Goal: Information Seeking & Learning: Understand process/instructions

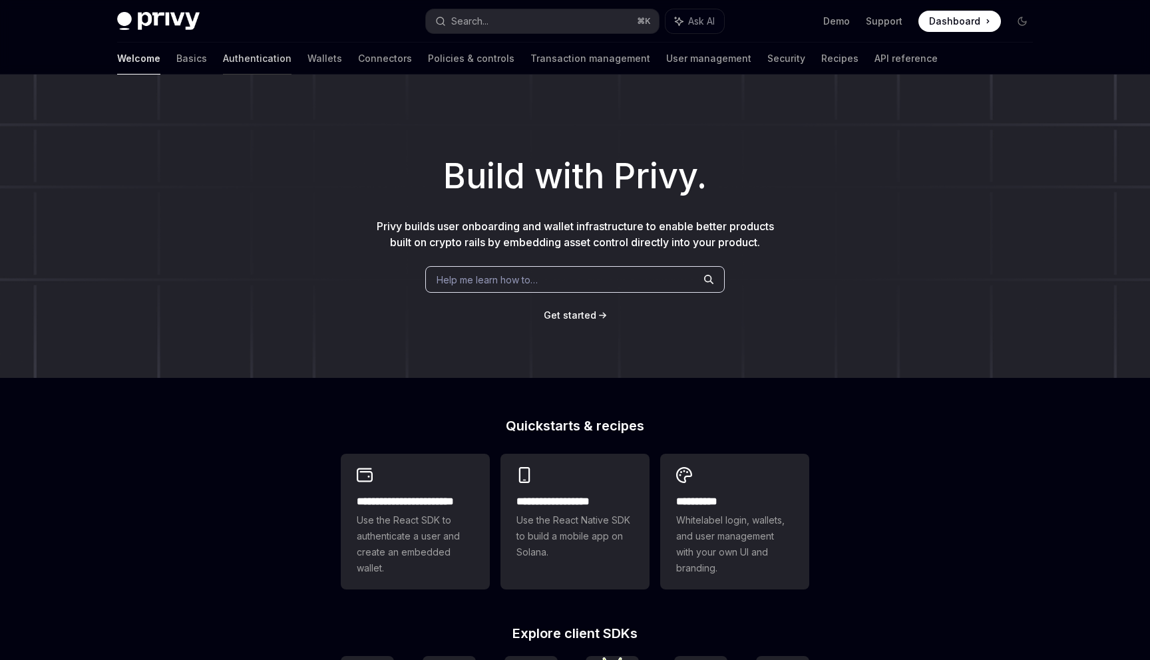
click at [223, 58] on link "Authentication" at bounding box center [257, 59] width 69 height 32
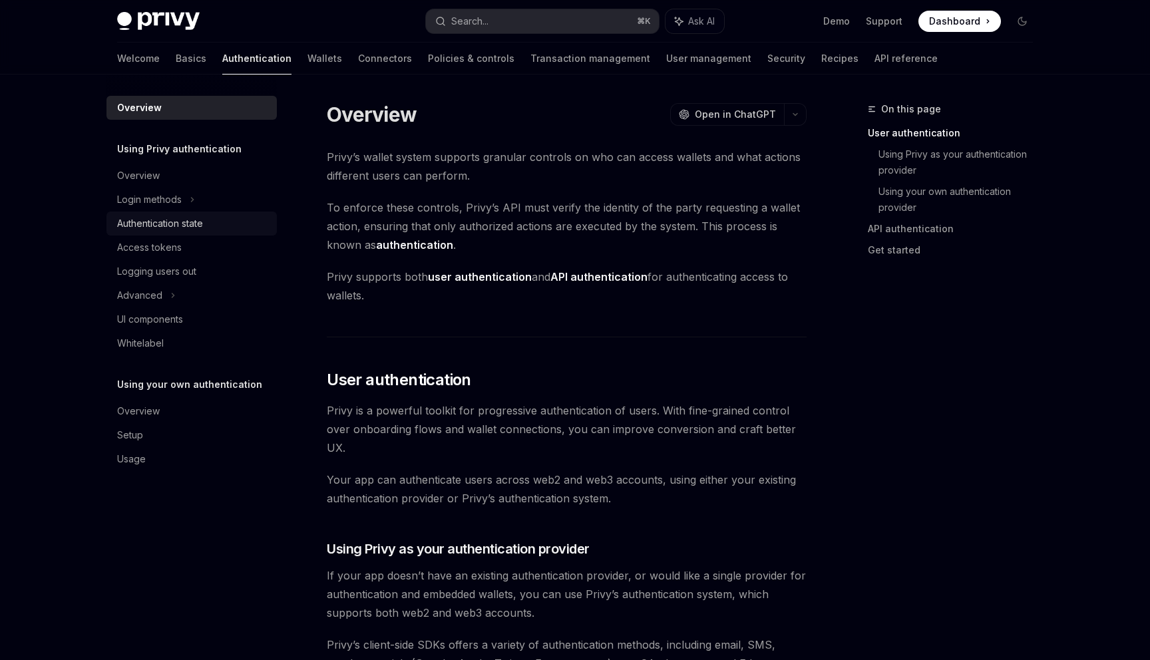
click at [193, 231] on div "Authentication state" at bounding box center [160, 224] width 86 height 16
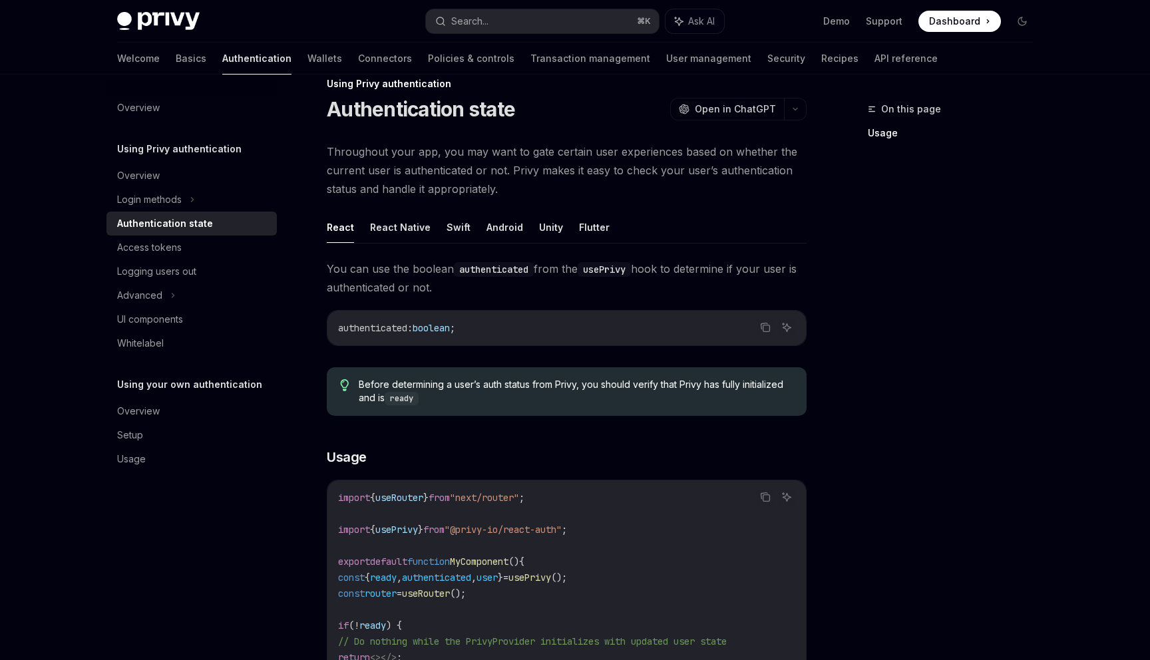
scroll to position [15, 0]
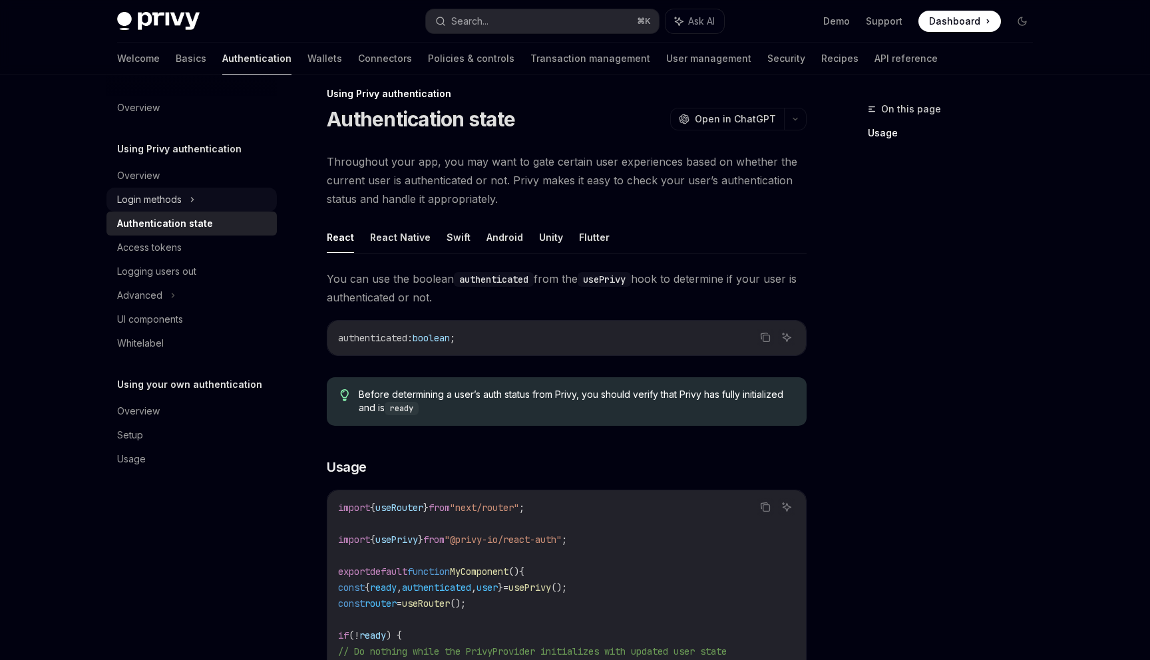
click at [190, 202] on div "Login methods" at bounding box center [192, 200] width 170 height 24
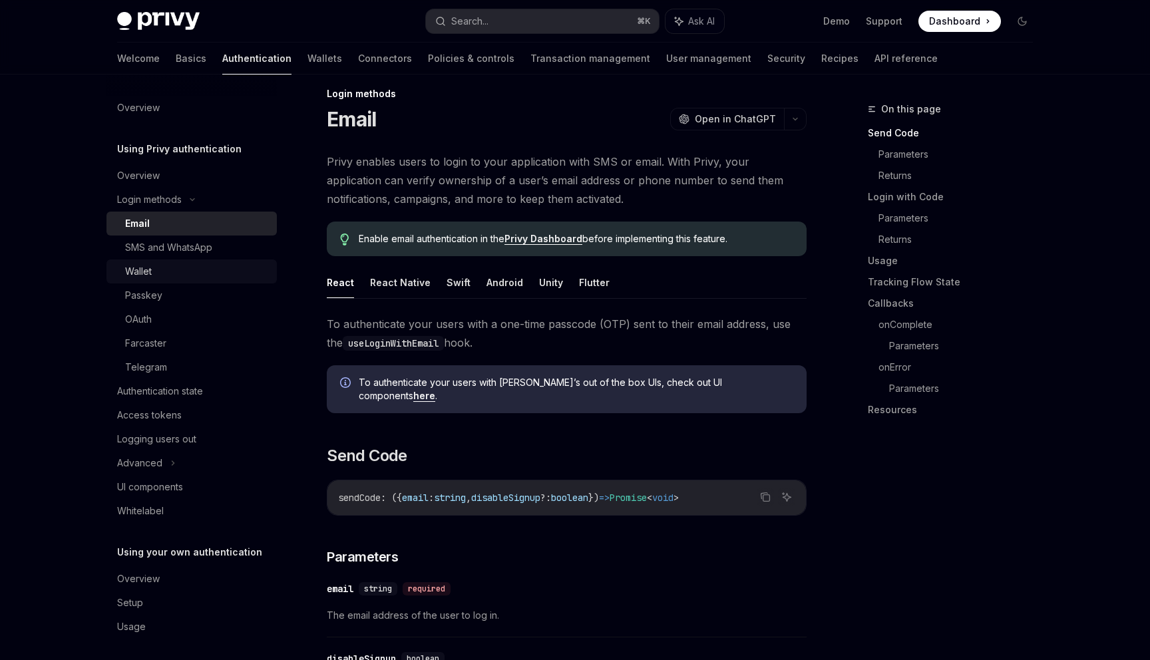
click at [194, 264] on div "Wallet" at bounding box center [197, 272] width 144 height 16
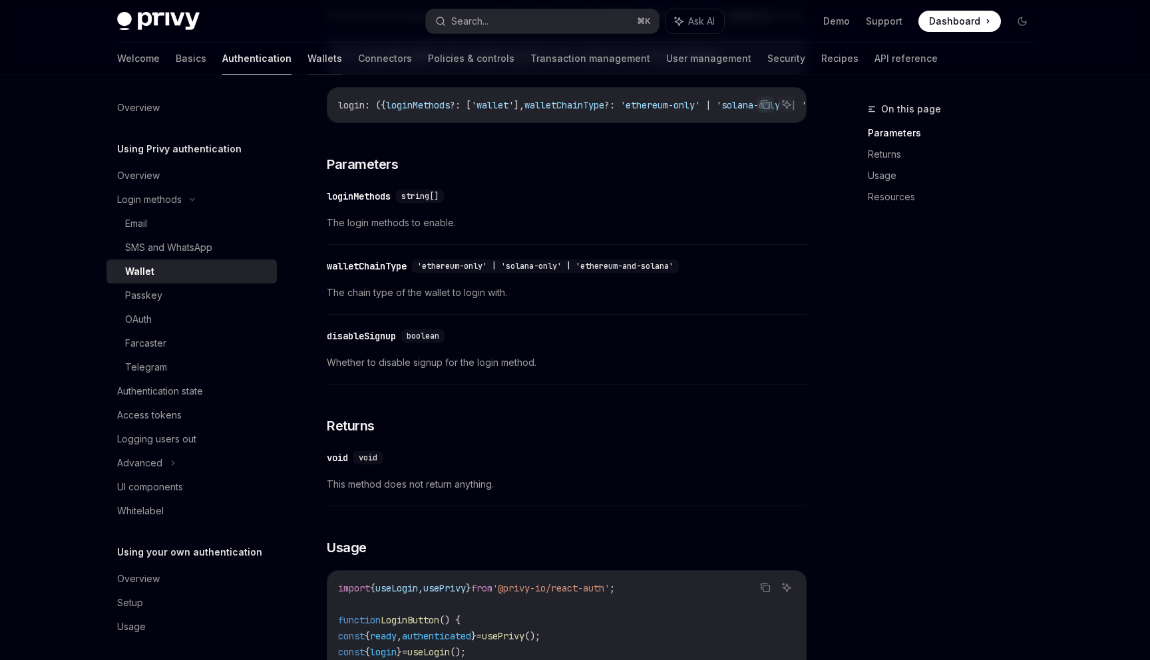
click at [308, 56] on link "Wallets" at bounding box center [325, 59] width 35 height 32
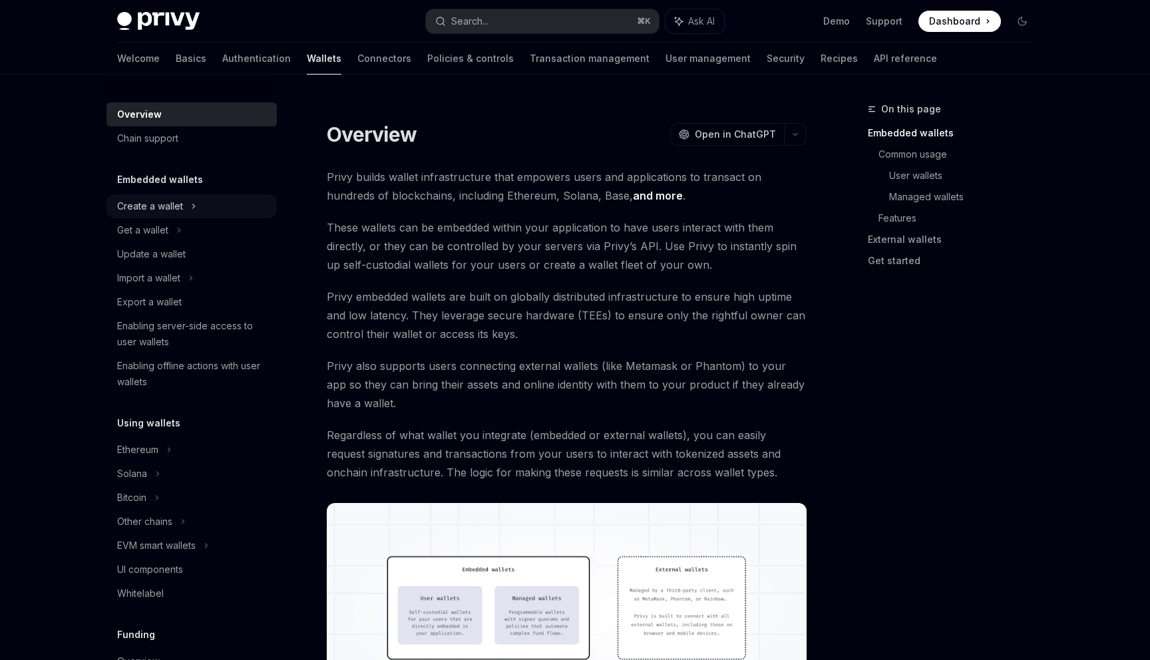
click at [191, 202] on icon at bounding box center [193, 206] width 5 height 16
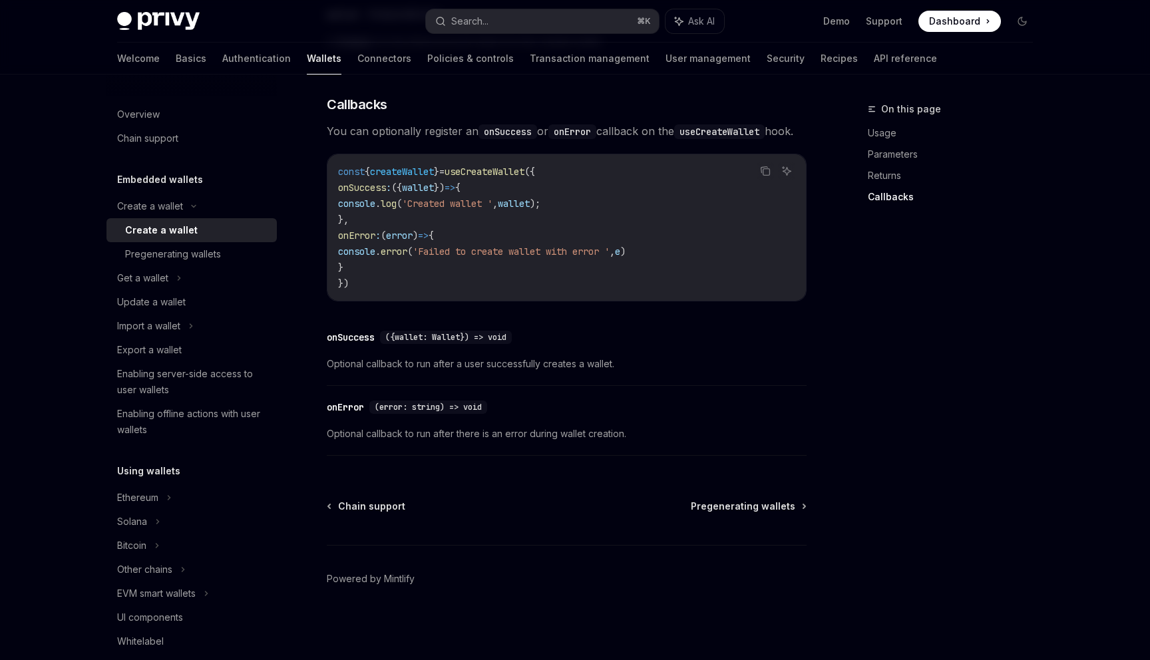
scroll to position [931, 0]
click at [530, 58] on link "Transaction management" at bounding box center [590, 59] width 120 height 32
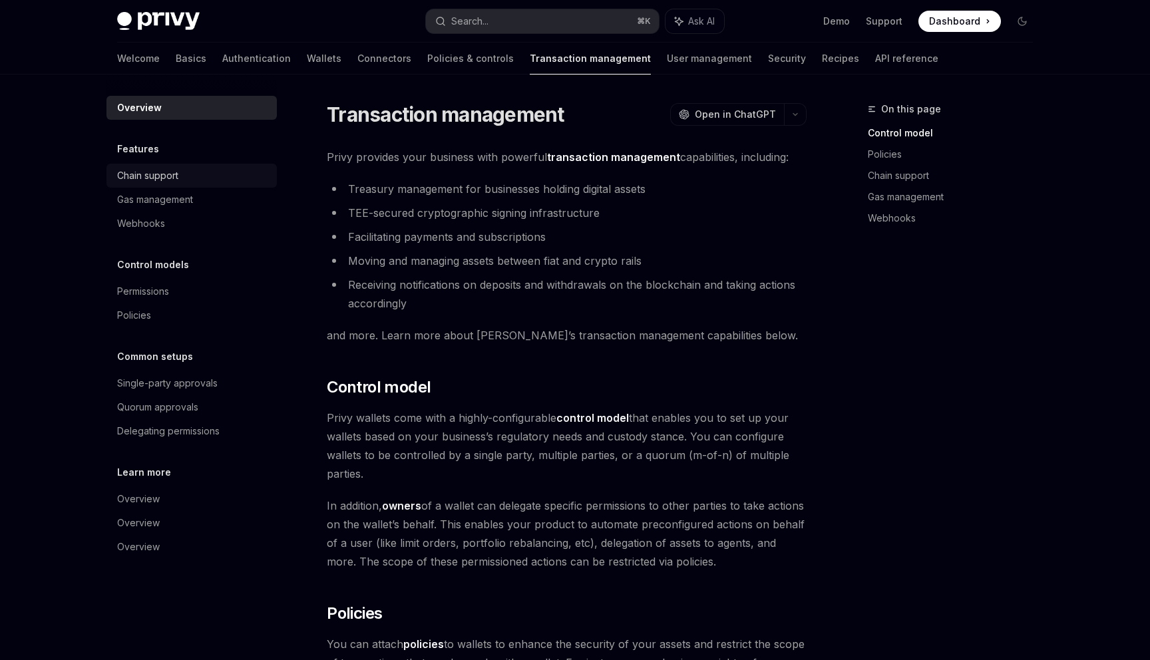
click at [206, 182] on div "Chain support" at bounding box center [193, 176] width 152 height 16
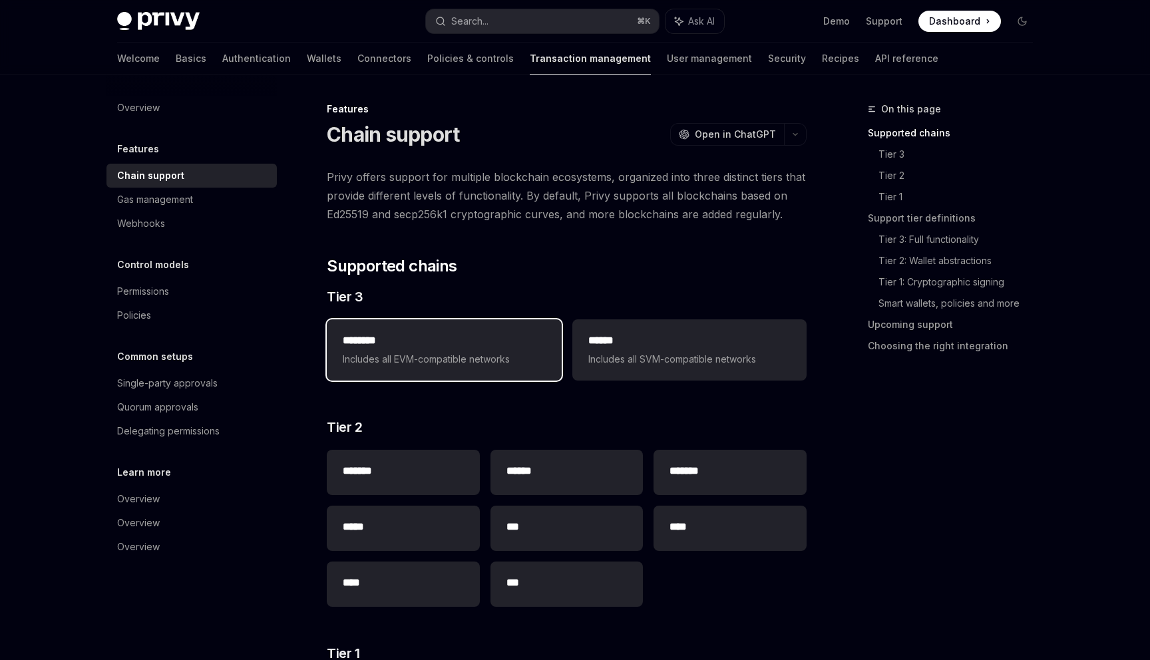
click at [501, 357] on span "Includes all EVM-compatible networks" at bounding box center [444, 360] width 202 height 16
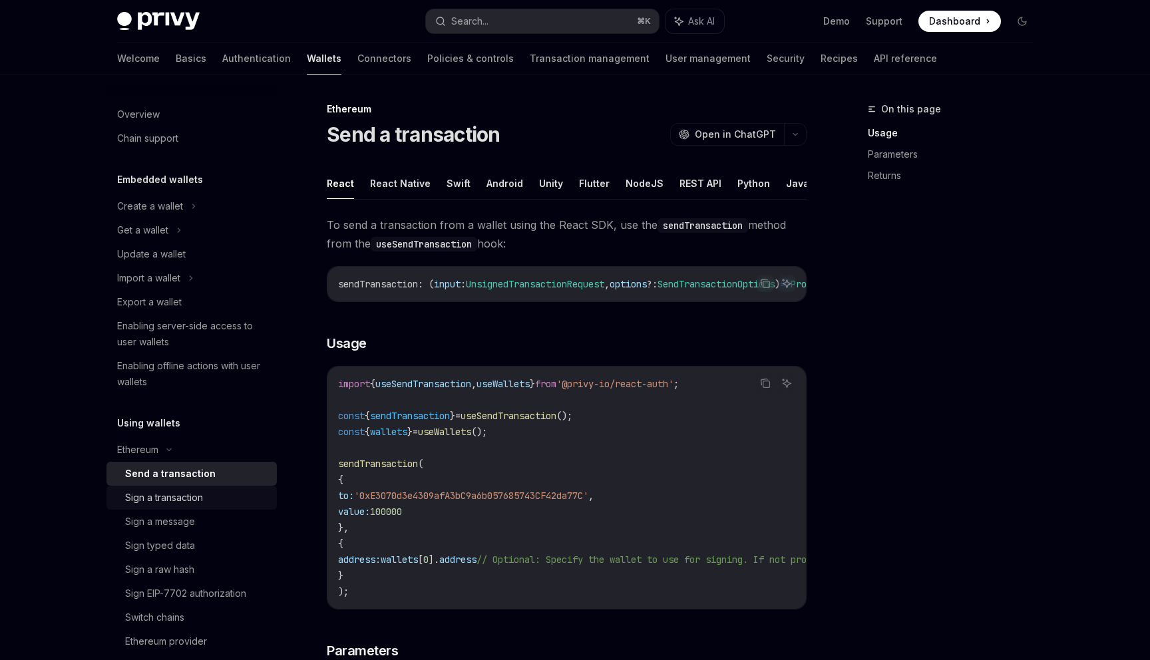
click at [212, 503] on div "Sign a transaction" at bounding box center [197, 498] width 144 height 16
click at [633, 188] on button "NodeJS" at bounding box center [645, 183] width 38 height 31
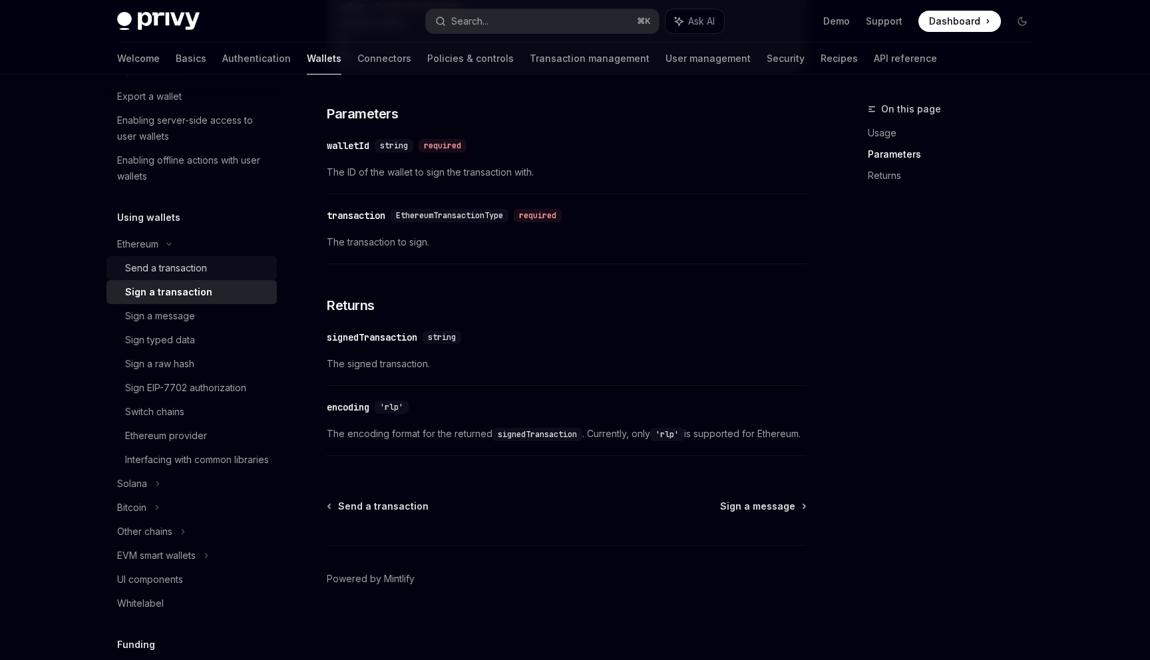
scroll to position [207, 0]
click at [210, 316] on div "Sign a message" at bounding box center [197, 315] width 144 height 16
type textarea "*"
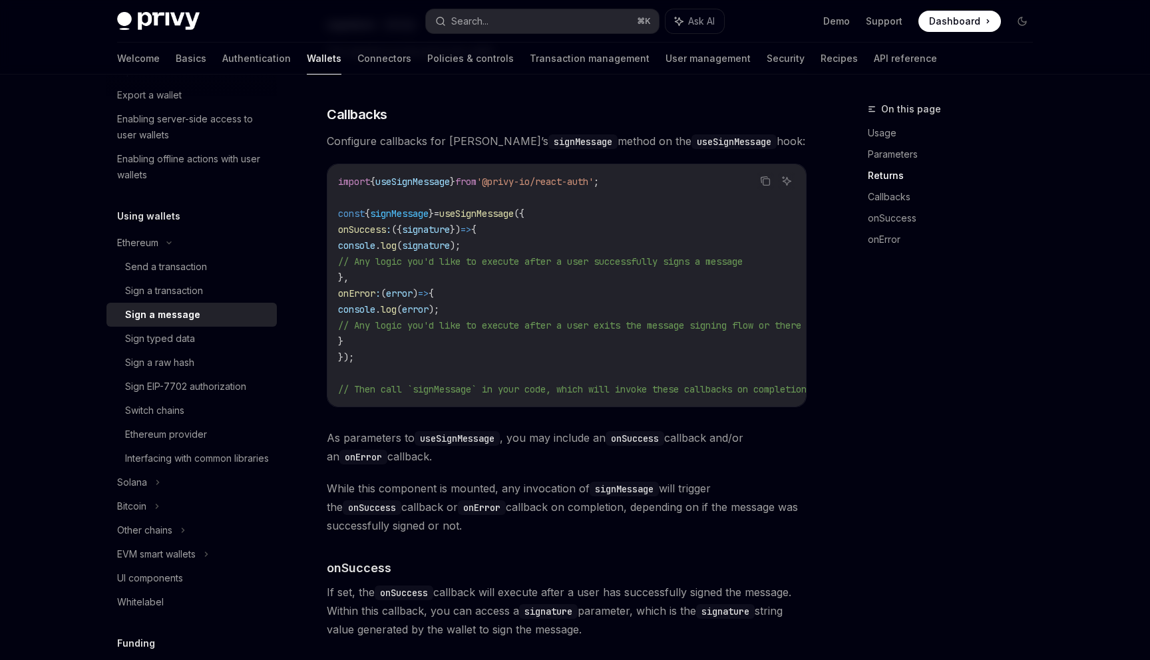
scroll to position [1475, 0]
